Goal: Obtain resource: Obtain resource

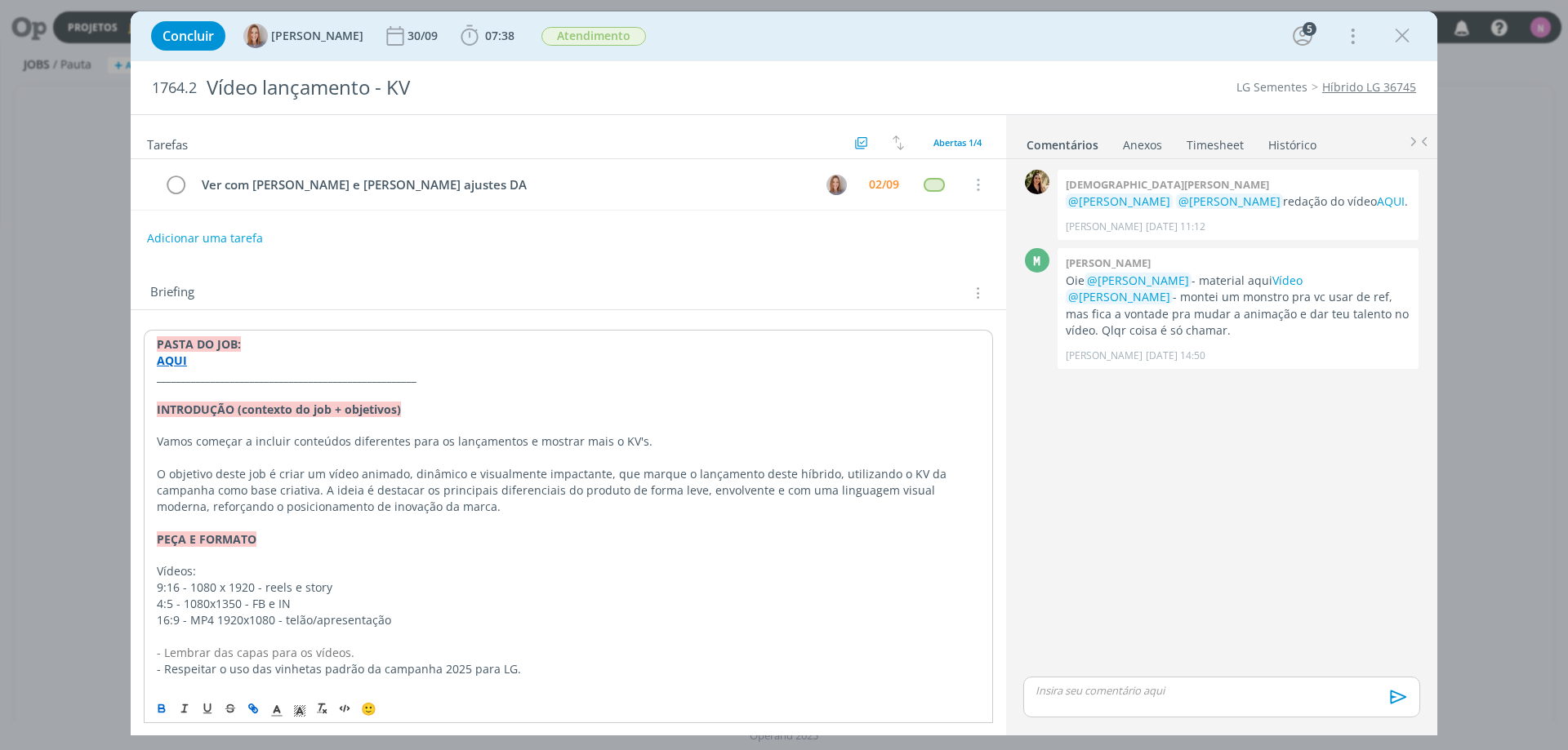
click at [177, 355] on strong "AQUI" at bounding box center [172, 360] width 30 height 16
click at [169, 367] on strong "AQUI" at bounding box center [172, 360] width 30 height 16
click at [174, 367] on strong "AQUI" at bounding box center [172, 360] width 30 height 16
click at [174, 365] on strong "AQUI" at bounding box center [172, 360] width 30 height 16
click at [177, 365] on strong "AQUI" at bounding box center [172, 360] width 30 height 16
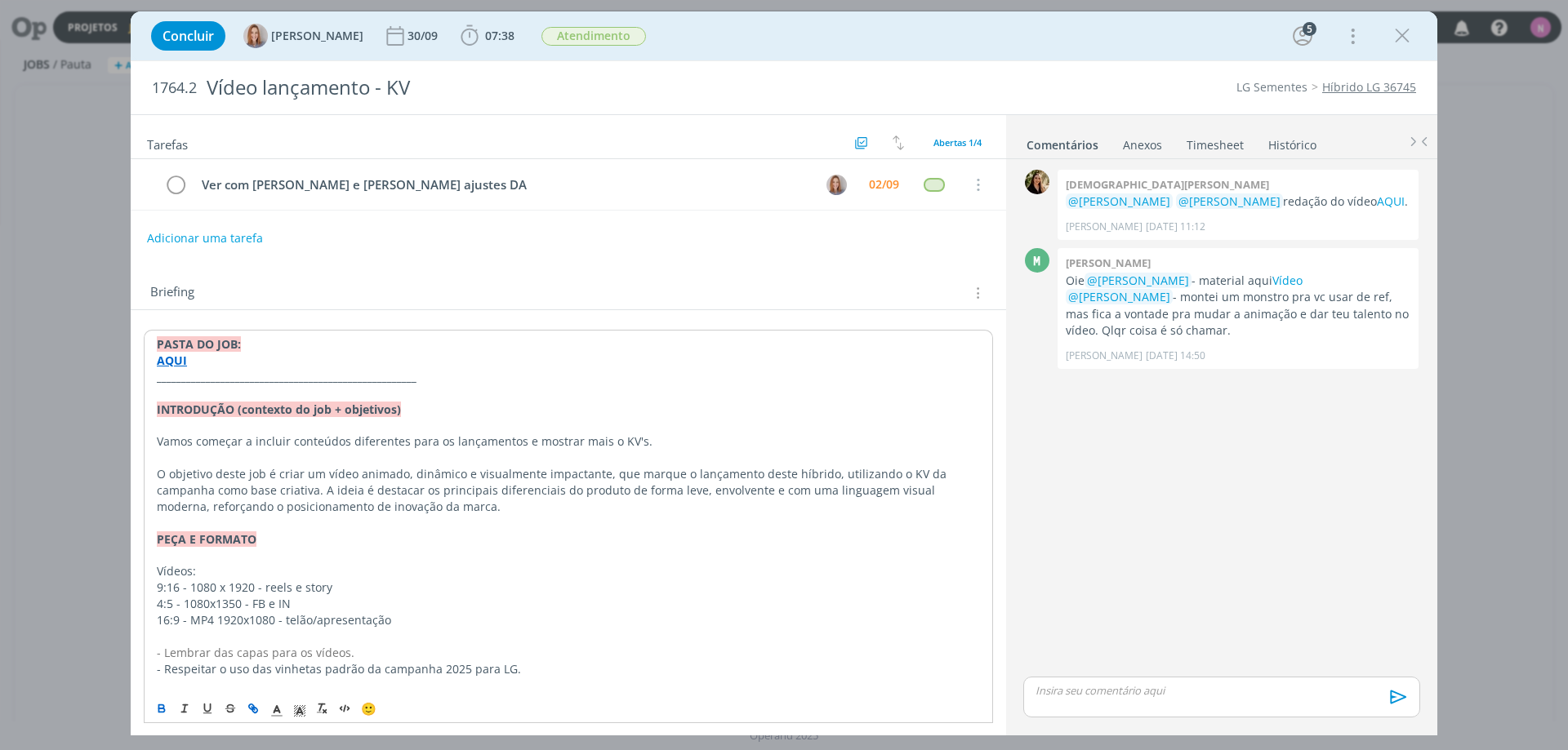
click at [176, 360] on strong "AQUI" at bounding box center [172, 360] width 30 height 16
click at [213, 360] on p "AQUI" at bounding box center [568, 361] width 823 height 17
click at [160, 345] on strong "PASTA DO JOB:" at bounding box center [198, 344] width 84 height 16
click at [173, 358] on strong "AQUI" at bounding box center [172, 360] width 30 height 16
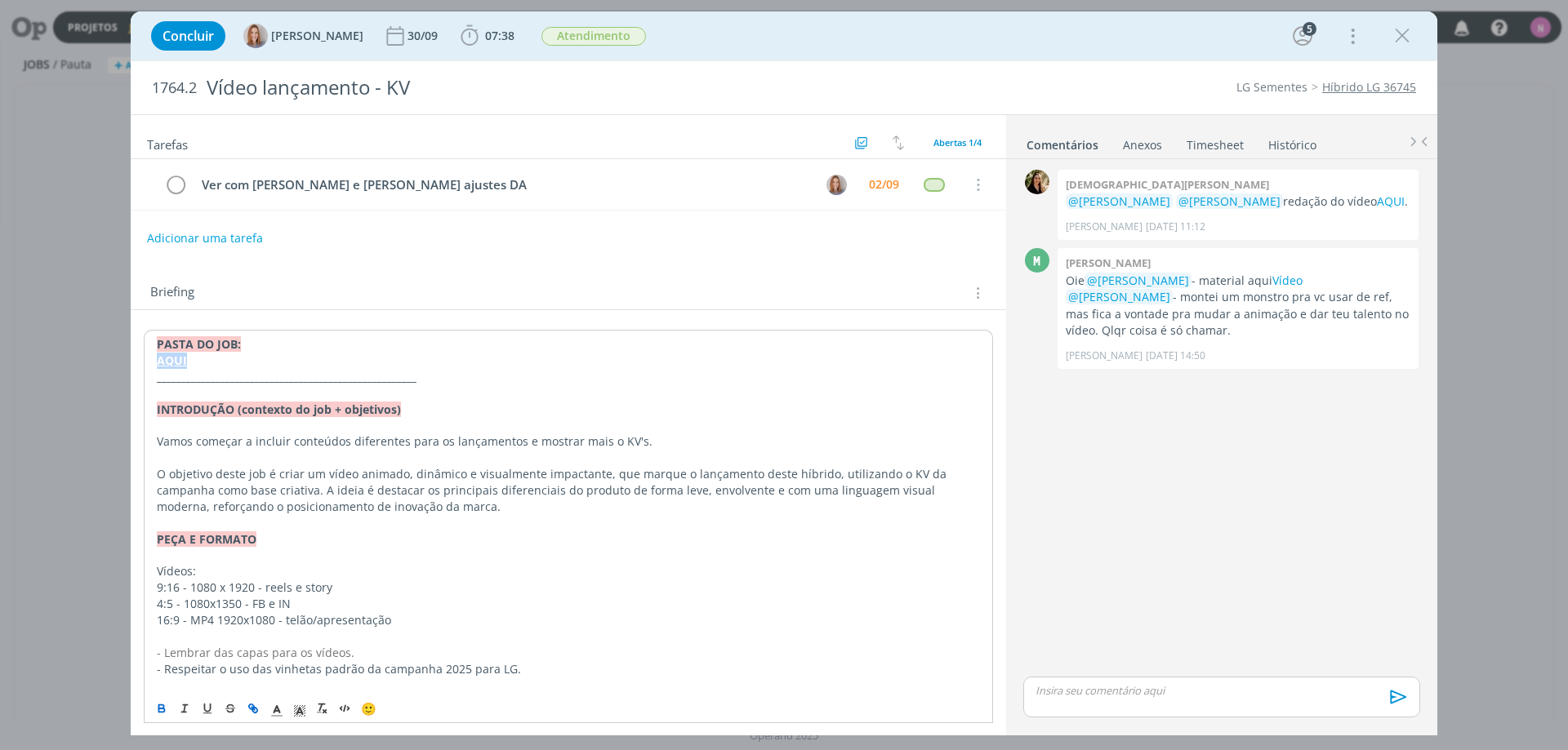
click at [171, 355] on strong "AQUI" at bounding box center [172, 360] width 30 height 16
click at [218, 390] on link "[URL][DOMAIN_NAME]" at bounding box center [262, 392] width 123 height 22
